Goal: Register for event/course

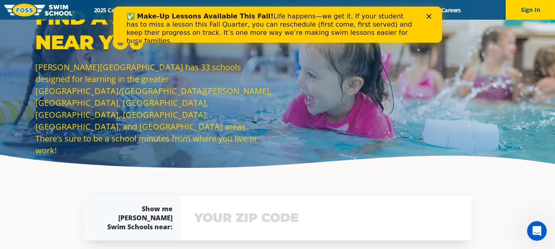
click at [387, 154] on div "Find a Swim School Near You Foss Swim School has 33 schools designed for learni…" at bounding box center [277, 87] width 555 height 175
click at [430, 17] on icon "Close" at bounding box center [428, 16] width 5 height 5
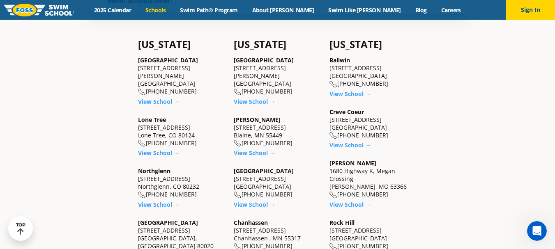
scroll to position [247, 0]
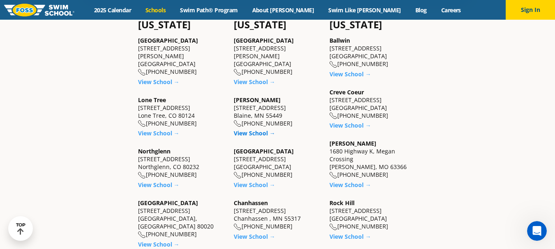
click at [258, 134] on link "View School →" at bounding box center [255, 133] width 42 height 8
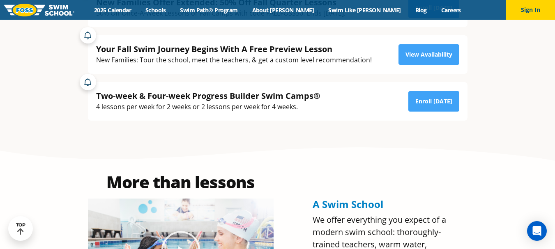
scroll to position [41, 0]
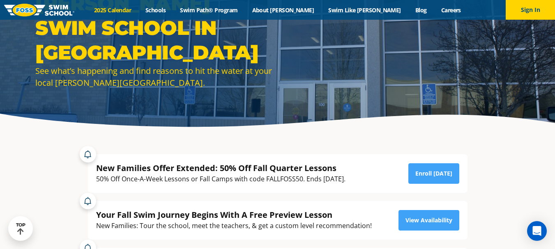
click at [138, 10] on link "2025 Calendar" at bounding box center [112, 10] width 51 height 8
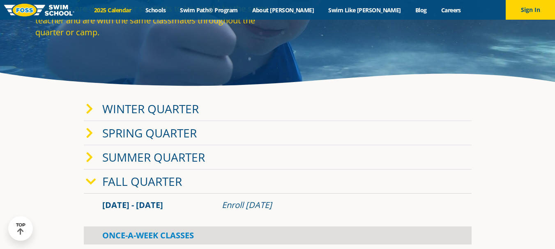
scroll to position [82, 0]
click at [157, 113] on link "Winter Quarter" at bounding box center [150, 109] width 97 height 16
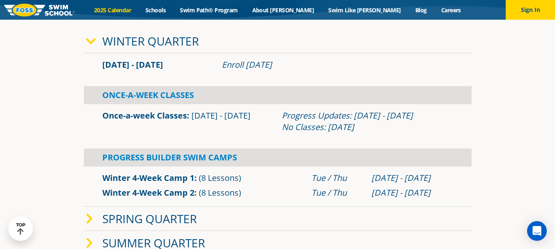
scroll to position [164, 0]
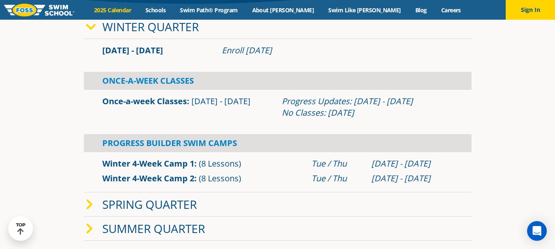
click at [150, 160] on link "Winter 4-Week Camp 1" at bounding box center [148, 163] width 92 height 11
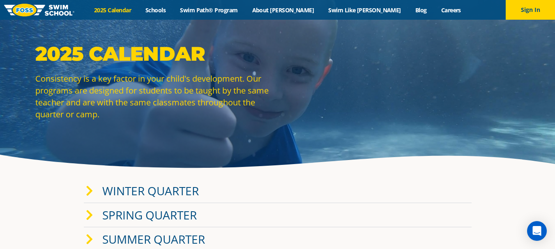
click at [315, 74] on div "2025 Calendar Consistency is a key factor in your child's development. Our prog…" at bounding box center [277, 87] width 493 height 91
click at [217, 7] on link "Swim Path® Program" at bounding box center [209, 10] width 72 height 8
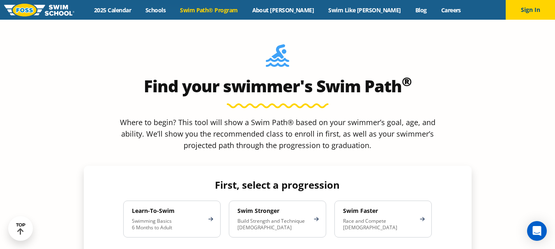
scroll to position [699, 0]
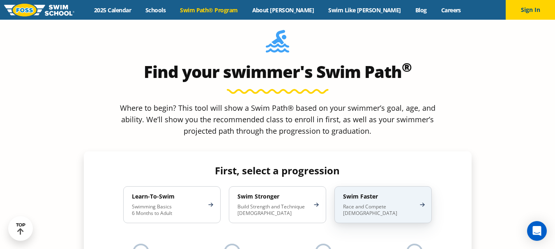
click at [369, 204] on p "Race and Compete [DEMOGRAPHIC_DATA]" at bounding box center [379, 210] width 72 height 13
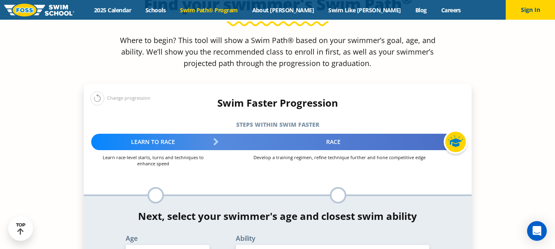
scroll to position [781, 0]
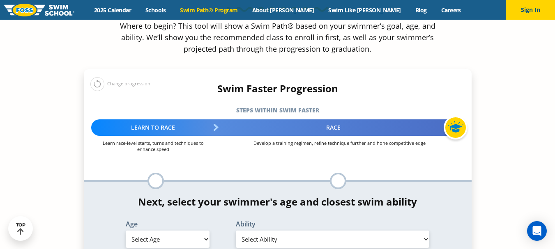
click at [192, 231] on select "Select Age 6 months - 1 year 1 year 2 years 3 years 4 years 5 years 6 years 7 y…" at bounding box center [168, 239] width 84 height 17
select select "15-years-"
click at [126, 231] on select "Select Age 6 months - 1 year 1 year 2 years 3 years 4 years 5 years 6 years 7 y…" at bounding box center [168, 239] width 84 height 17
click at [260, 231] on select "Select Ability First in-water experience When in the water, reliant on a life j…" at bounding box center [333, 239] width 194 height 17
select select "15-years--know-turns-and-finishes-200-yard-medley-of-all-strokes-and-300-yard-f…"
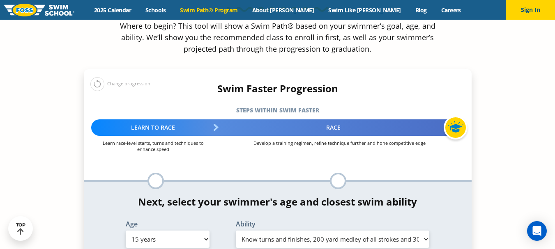
click at [236, 231] on select "Select Ability First in-water experience When in the water, reliant on a life j…" at bounding box center [333, 239] width 194 height 17
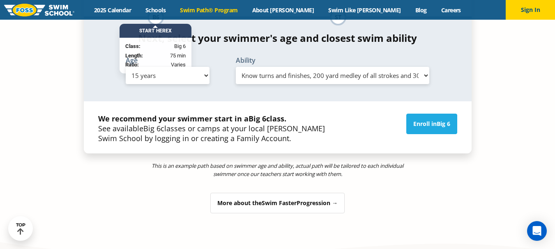
scroll to position [945, 0]
click at [310, 193] on div "More about the Swim Faster Progression →" at bounding box center [277, 203] width 134 height 21
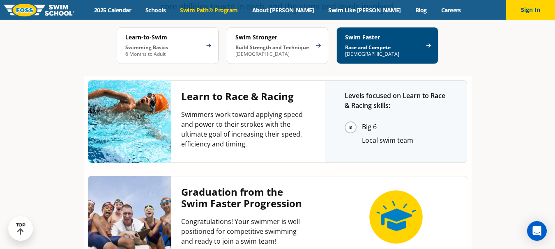
scroll to position [1519, 0]
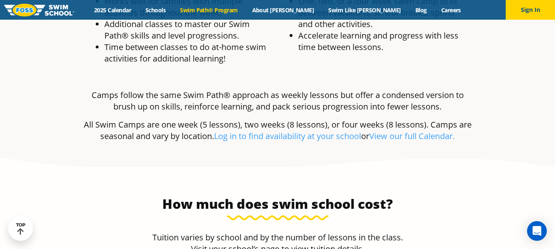
scroll to position [1561, 0]
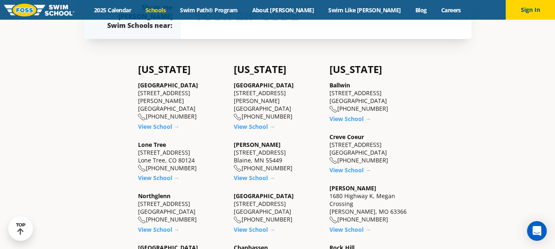
scroll to position [205, 0]
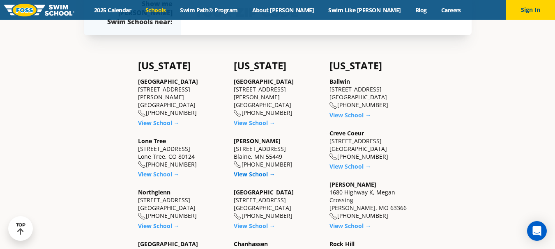
click at [256, 173] on link "View School →" at bounding box center [255, 175] width 42 height 8
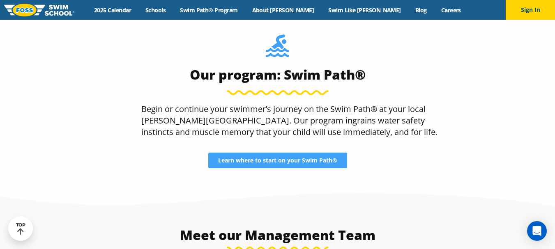
scroll to position [616, 0]
